Goal: Information Seeking & Learning: Find specific fact

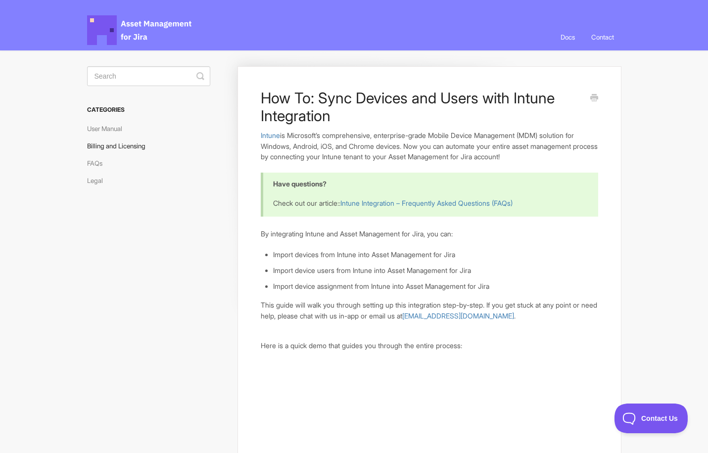
click at [107, 146] on link "Billing and Licensing" at bounding box center [120, 146] width 66 height 16
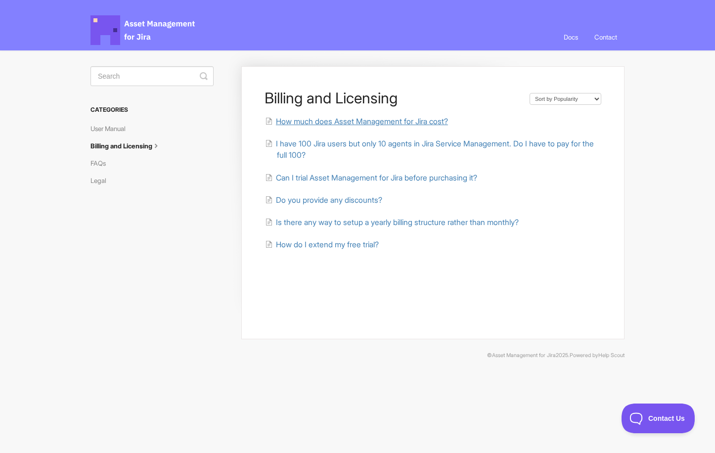
click at [335, 120] on span "How much does Asset Management for Jira cost?" at bounding box center [362, 121] width 172 height 9
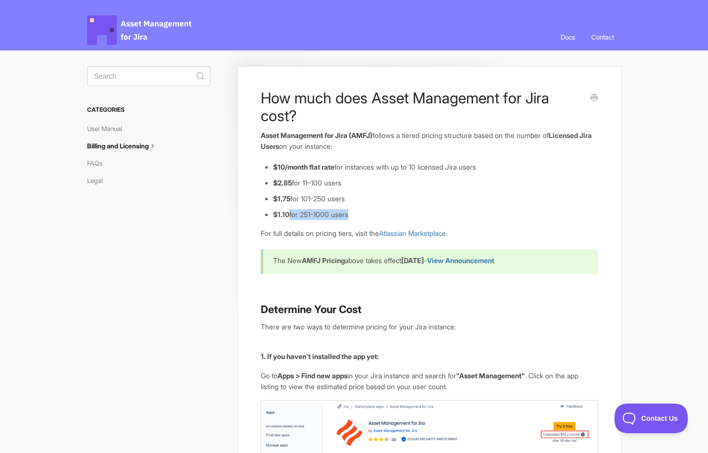
drag, startPoint x: 289, startPoint y: 213, endPoint x: 351, endPoint y: 216, distance: 62.4
click at [351, 216] on li "$1.10 for 251-1000 users" at bounding box center [435, 214] width 325 height 11
drag, startPoint x: 351, startPoint y: 216, endPoint x: 312, endPoint y: 154, distance: 73.2
click at [427, 234] on link "Atlassian Marketplace" at bounding box center [412, 233] width 67 height 8
